Goal: Find contact information: Find contact information

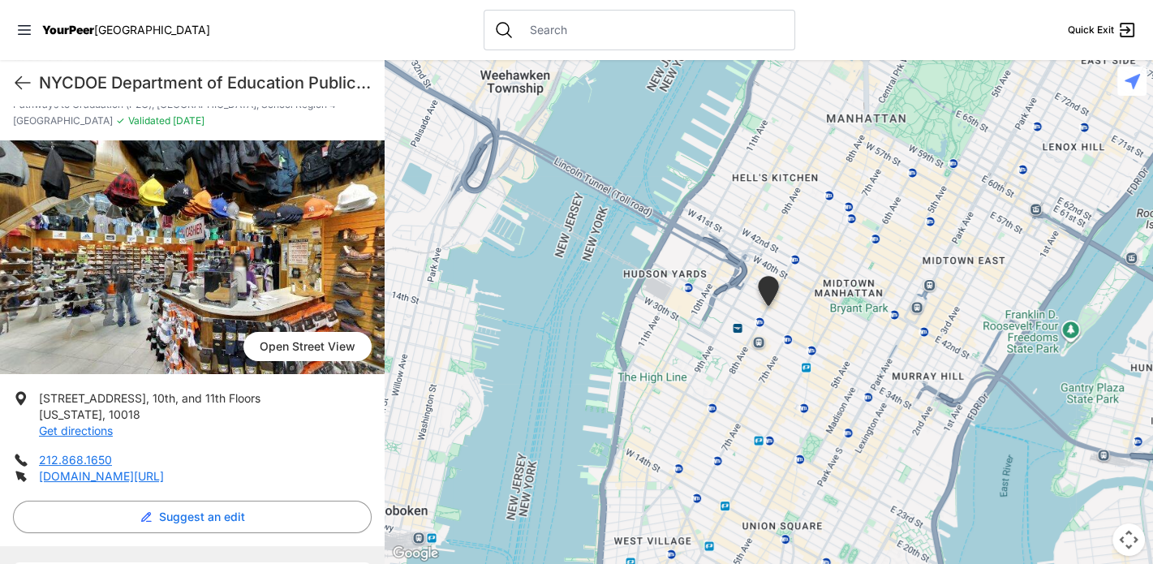
scroll to position [93, 0]
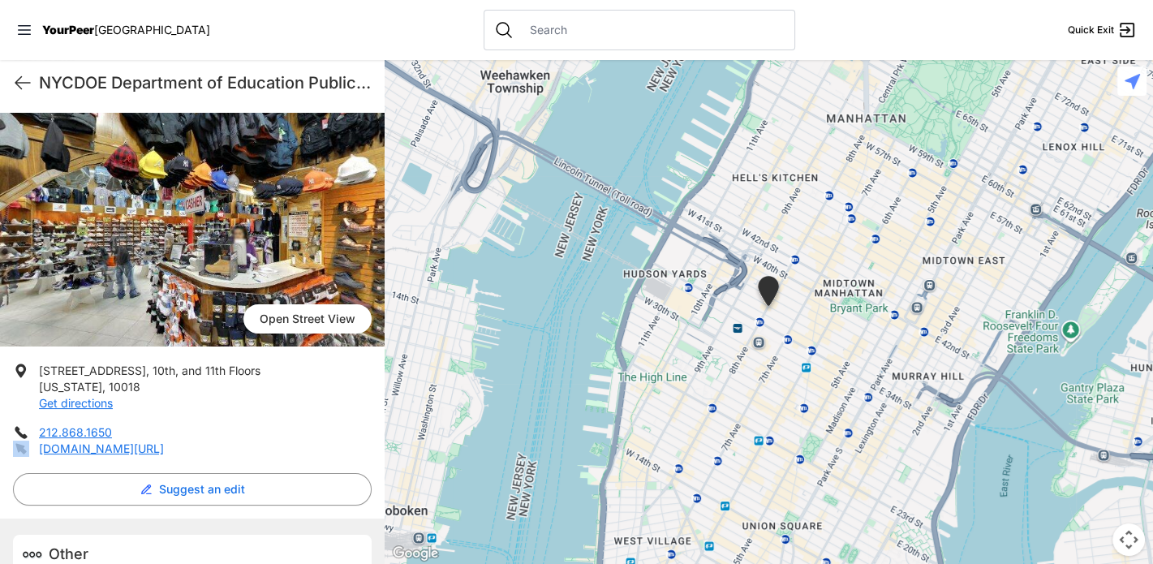
drag, startPoint x: 143, startPoint y: 433, endPoint x: 39, endPoint y: 440, distance: 104.1
click at [39, 440] on span "212.868.1650 [DOMAIN_NAME][URL]" at bounding box center [192, 440] width 359 height 32
drag, startPoint x: 114, startPoint y: 430, endPoint x: 41, endPoint y: 432, distance: 73.9
click at [41, 432] on li "212.868.1650" at bounding box center [192, 432] width 359 height 16
copy link "212.868.1650"
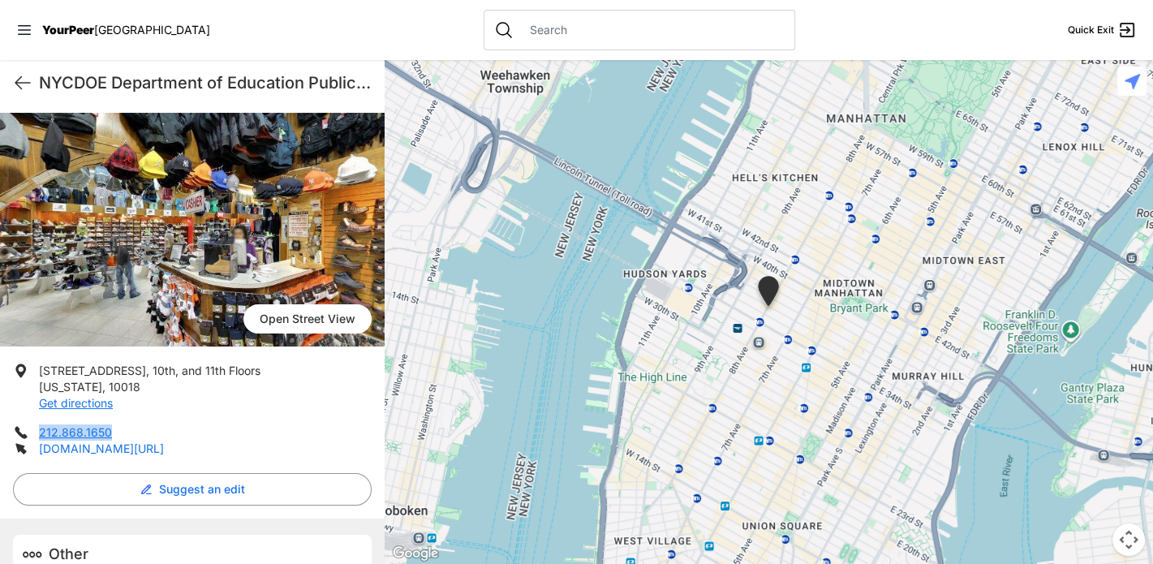
click at [164, 446] on link "[DOMAIN_NAME][URL]" at bounding box center [101, 448] width 125 height 14
click at [22, 82] on icon at bounding box center [22, 82] width 19 height 19
select select "recentlyUpdated"
